Goal: Use online tool/utility: Utilize a website feature to perform a specific function

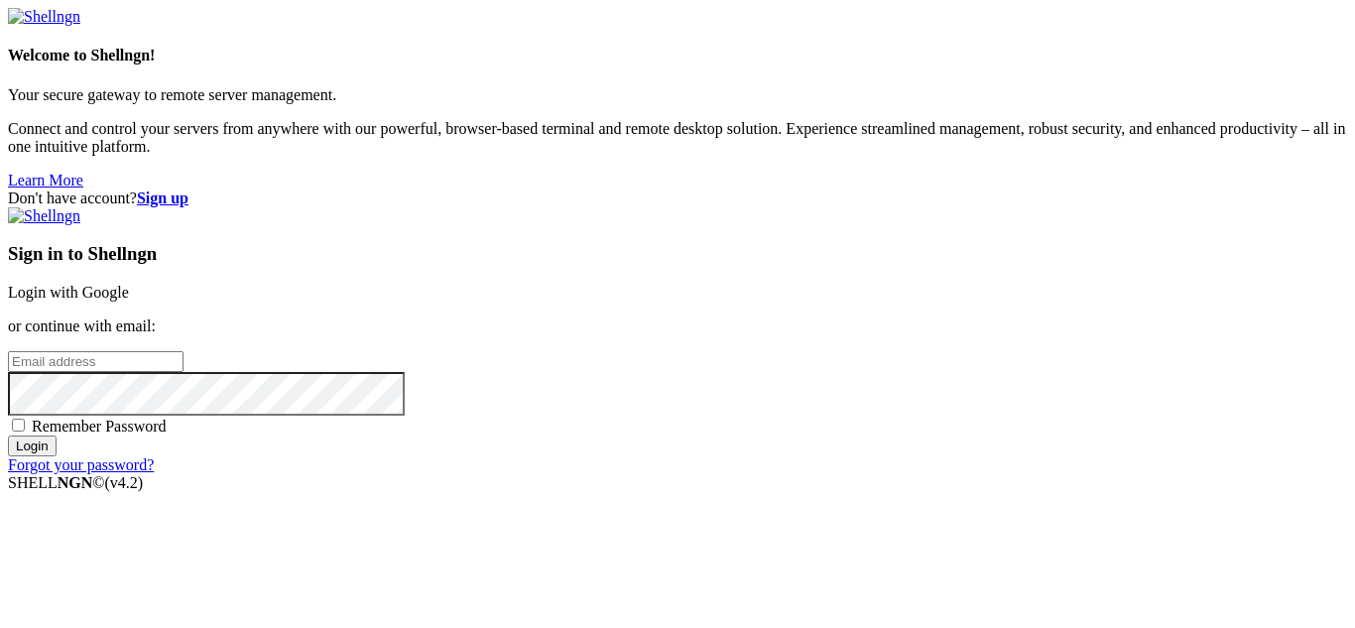
type input "miles"
click at [129, 284] on link "Login with Google" at bounding box center [68, 292] width 121 height 17
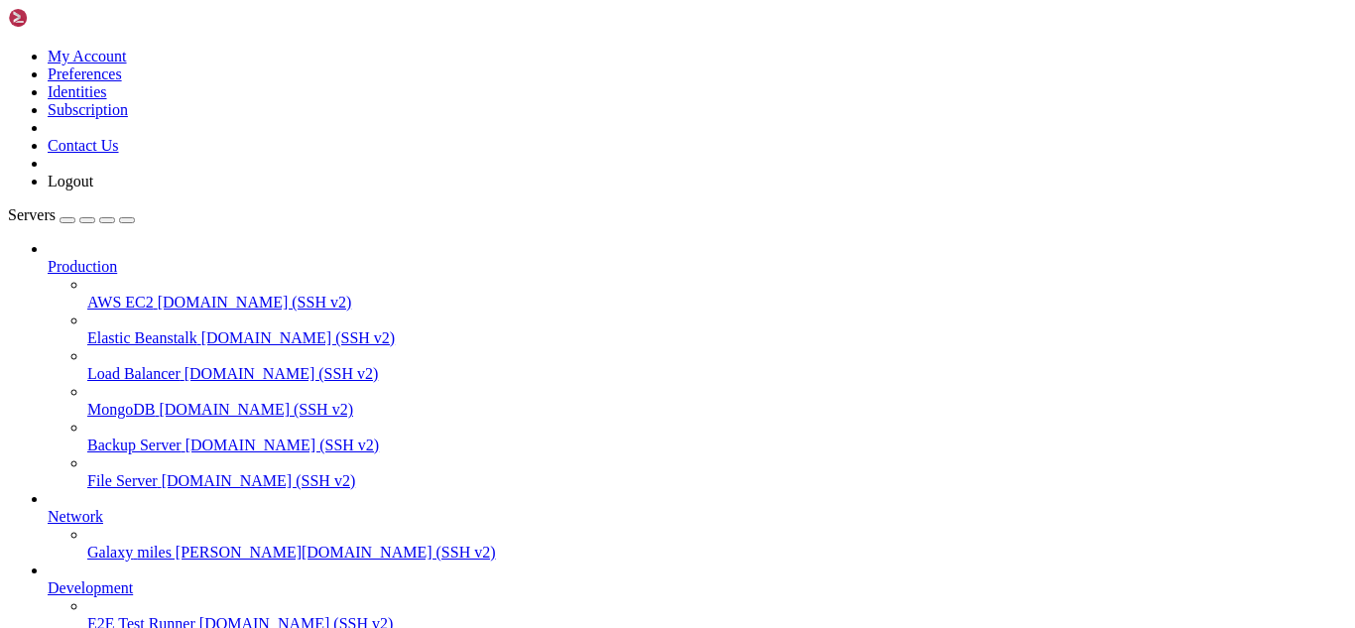
click at [137, 544] on span "miles [PERSON_NAME][DOMAIN_NAME] (SSH v2)" at bounding box center [316, 552] width 358 height 17
